Goal: Complete application form

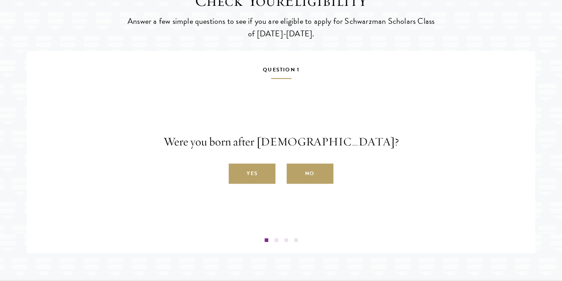
scroll to position [1437, 0]
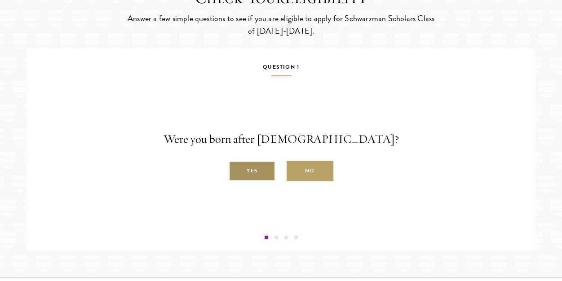
click at [248, 181] on label "Yes" at bounding box center [252, 171] width 47 height 20
click at [237, 170] on input "Yes" at bounding box center [233, 166] width 8 height 8
click at [258, 181] on label "Yes" at bounding box center [252, 171] width 47 height 20
click at [237, 170] on input "Yes" at bounding box center [233, 166] width 8 height 8
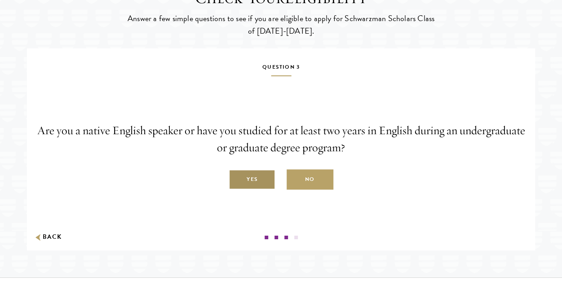
click at [259, 190] on label "Yes" at bounding box center [252, 180] width 47 height 20
click at [237, 179] on input "Yes" at bounding box center [233, 175] width 8 height 8
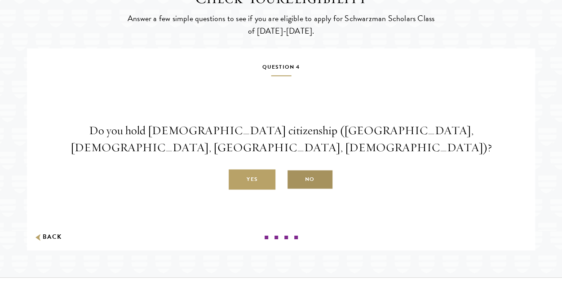
click at [309, 190] on label "No" at bounding box center [309, 180] width 47 height 20
click at [295, 179] on input "No" at bounding box center [290, 175] width 8 height 8
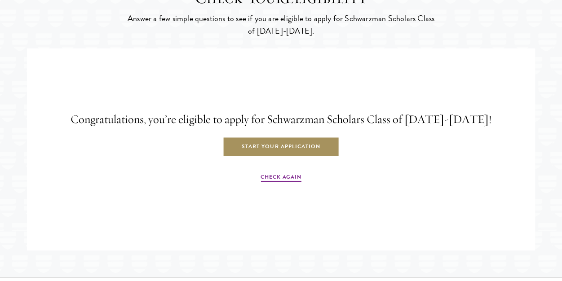
click at [282, 157] on link "Start Your Application" at bounding box center [281, 147] width 116 height 20
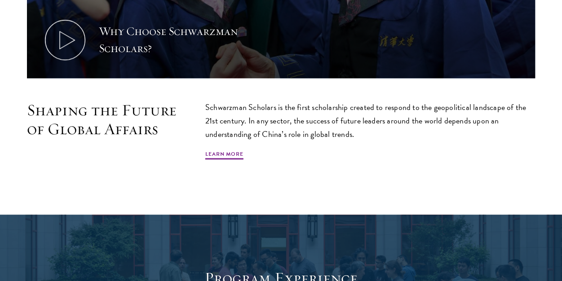
scroll to position [488, 0]
